Goal: Information Seeking & Learning: Learn about a topic

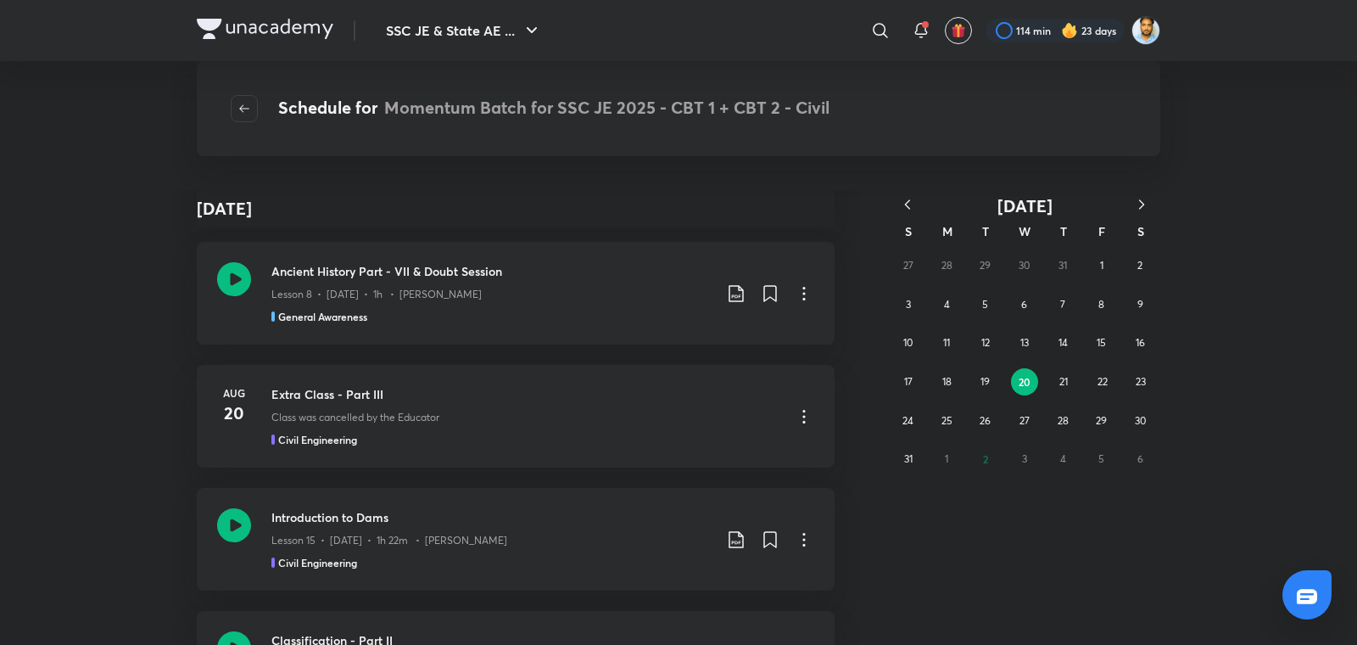
scroll to position [391648, 0]
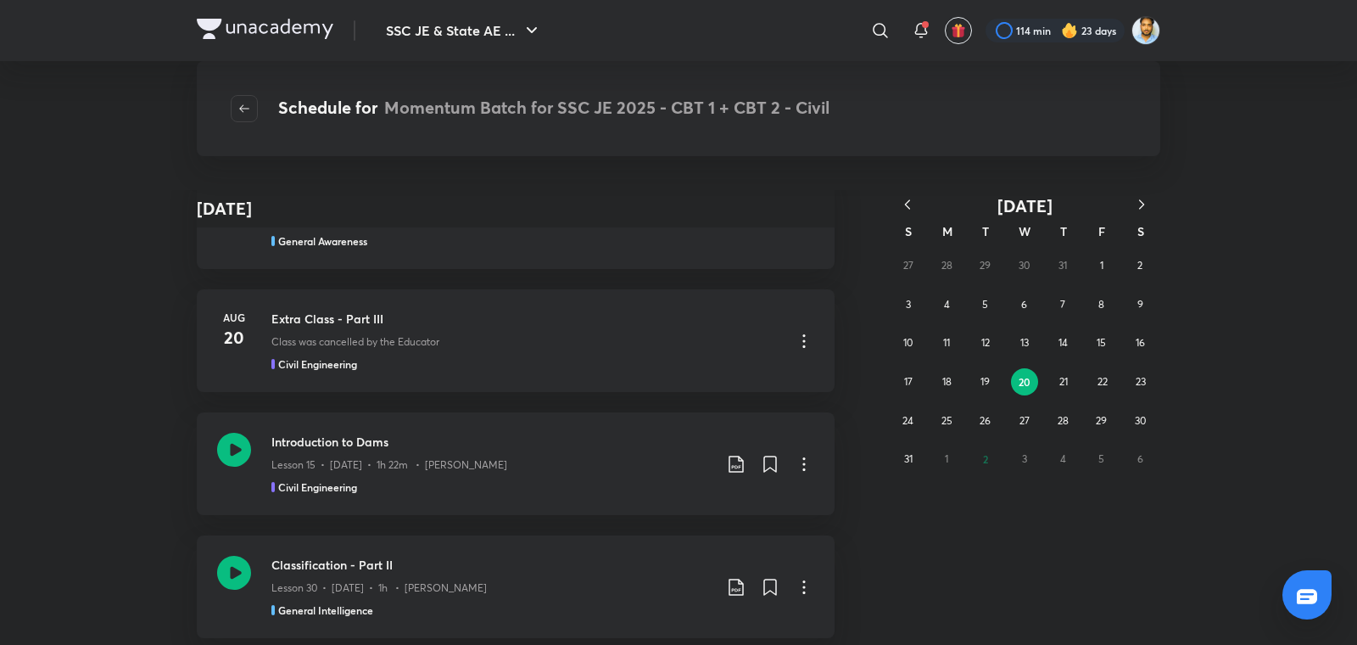
click at [1234, 433] on div "August [DATE] Analogy - Part I Lesson 27 • [DATE] • 59m • [PERSON_NAME] General…" at bounding box center [678, 417] width 1357 height 455
click at [616, 479] on div "Civil Engineering" at bounding box center [491, 486] width 441 height 15
